Goal: Task Accomplishment & Management: Manage account settings

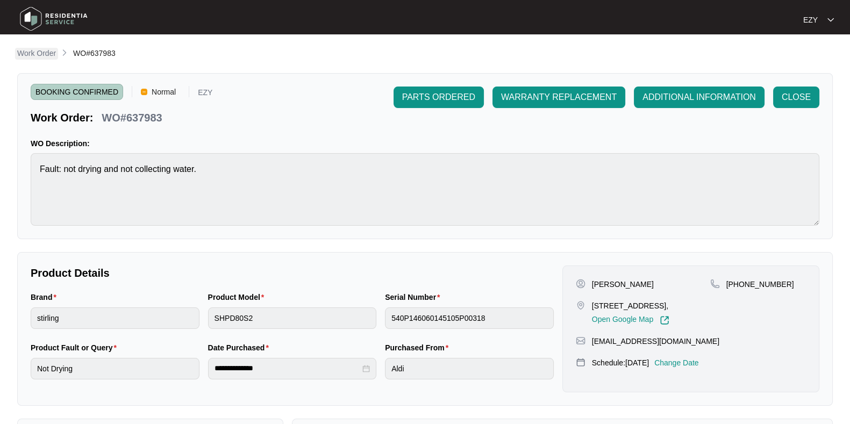
click at [35, 52] on p "Work Order" at bounding box center [36, 53] width 39 height 11
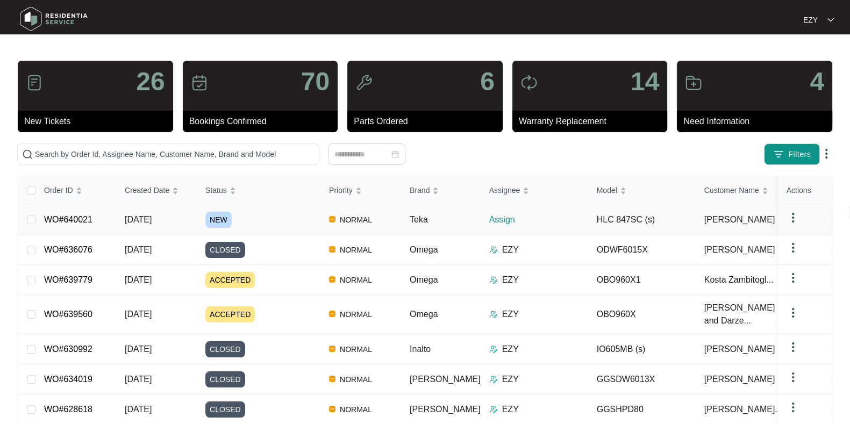
click at [270, 223] on div "NEW" at bounding box center [262, 220] width 115 height 16
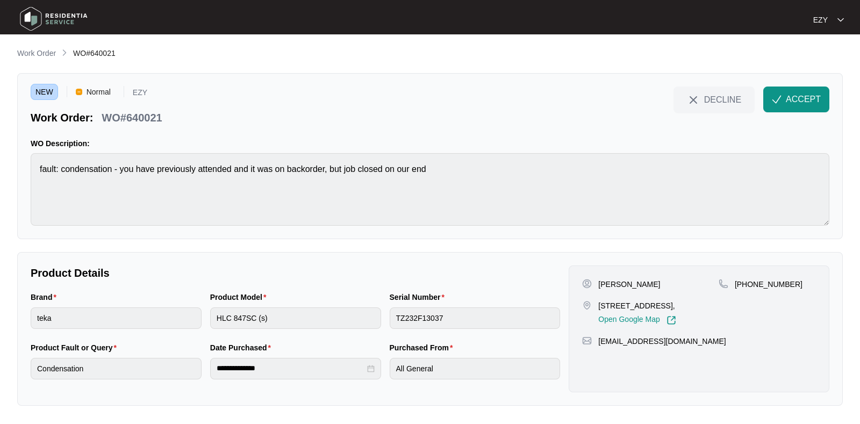
click at [139, 120] on p "WO#640021" at bounding box center [132, 117] width 60 height 15
copy div "WO#640021 DECLINE ACCEPT"
click at [600, 280] on p "[PERSON_NAME]" at bounding box center [629, 284] width 62 height 11
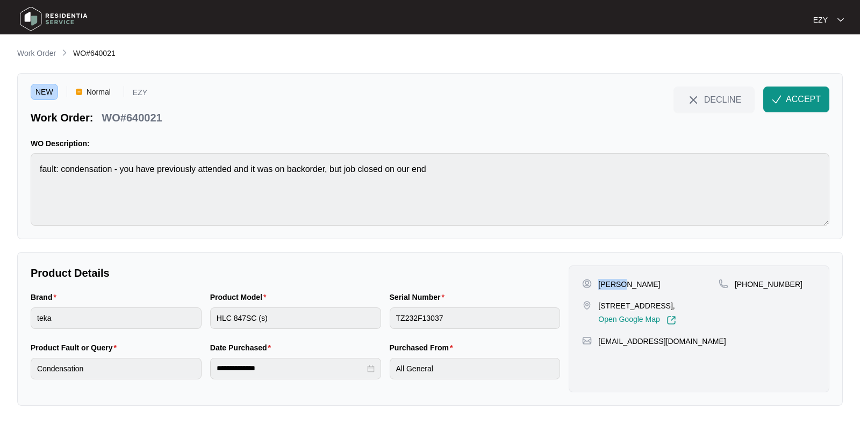
click at [600, 280] on p "[PERSON_NAME]" at bounding box center [629, 284] width 62 height 11
copy p "[PERSON_NAME]"
click at [609, 305] on p "[STREET_ADDRESS]," at bounding box center [636, 305] width 77 height 11
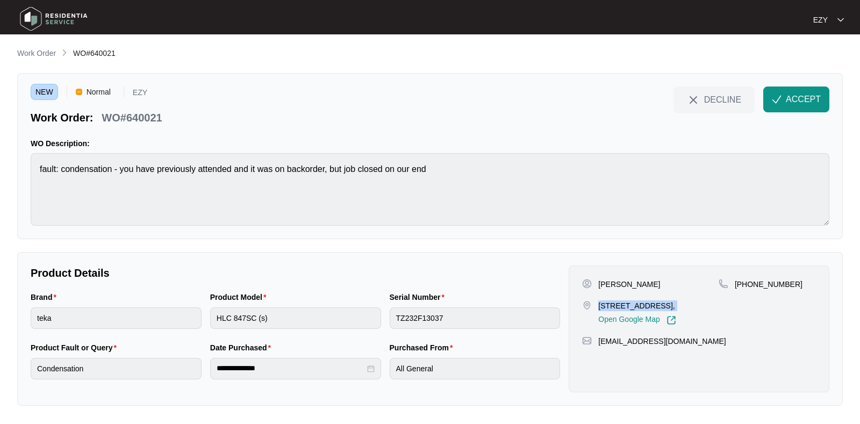
click at [609, 305] on p "[STREET_ADDRESS]," at bounding box center [636, 305] width 77 height 11
copy p "[STREET_ADDRESS],"
drag, startPoint x: 800, startPoint y: 299, endPoint x: 745, endPoint y: 286, distance: 56.3
click at [745, 286] on div "[PHONE_NUMBER]" at bounding box center [766, 302] width 97 height 46
copy p "434142756"
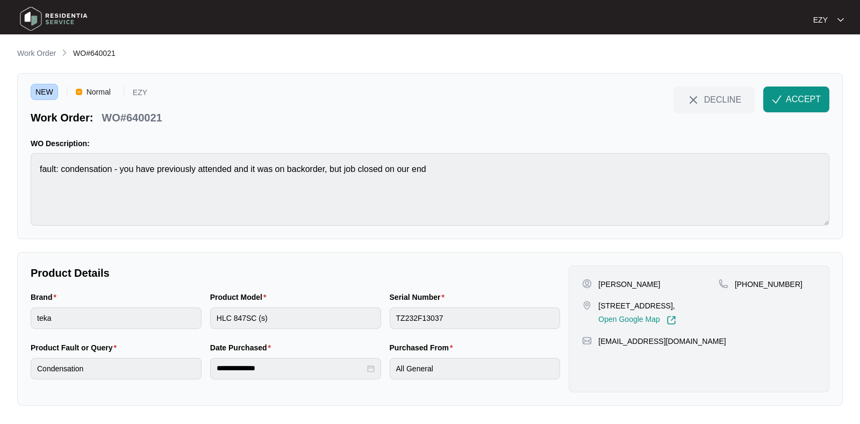
click at [800, 84] on div "NEW Normal EZY Work Order: WO#640021 DECLINE ACCEPT WO Description: fault: cond…" at bounding box center [429, 156] width 825 height 166
click at [806, 99] on span "ACCEPT" at bounding box center [803, 99] width 35 height 13
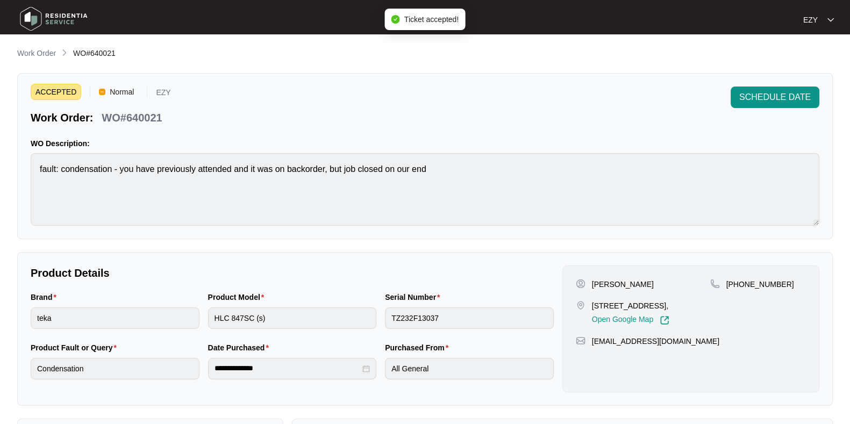
scroll to position [287, 0]
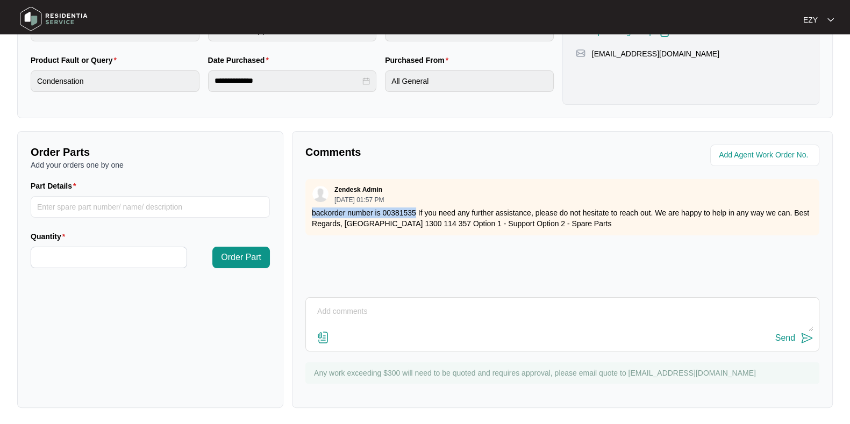
drag, startPoint x: 312, startPoint y: 211, endPoint x: 415, endPoint y: 210, distance: 103.2
click at [415, 210] on p "backorder number is 00381535 If you need any further assistance, please do not …" at bounding box center [562, 217] width 501 height 21
copy p "backorder number is 00381535"
